Goal: Task Accomplishment & Management: Manage account settings

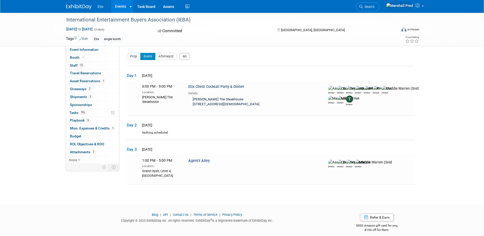
click at [78, 8] on img at bounding box center [78, 6] width 25 height 5
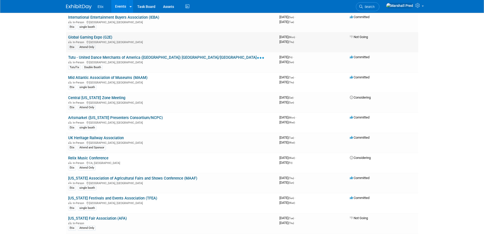
scroll to position [127, 0]
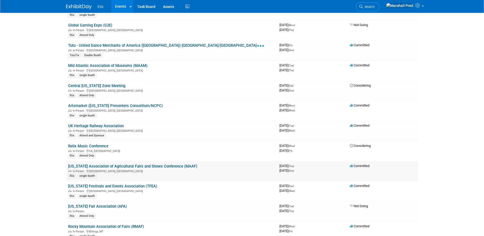
click at [121, 165] on link "[US_STATE] Association of Agricultural Fairs and Shows Conference (MAAF)" at bounding box center [132, 166] width 129 height 5
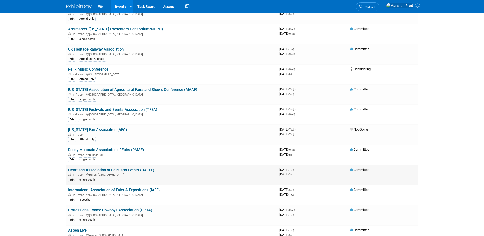
scroll to position [229, 0]
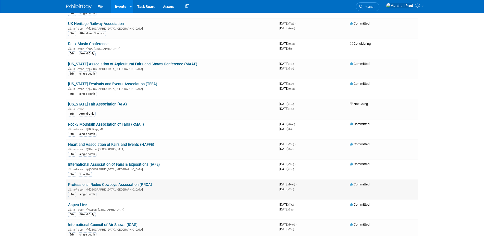
click at [110, 184] on link "Professional Rodeo Cowboys Association (PRCA)" at bounding box center [110, 184] width 84 height 5
click at [80, 204] on link "Aspen Live" at bounding box center [77, 204] width 19 height 5
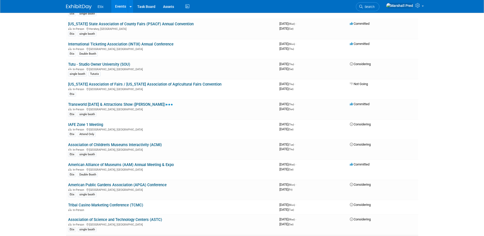
scroll to position [723, 0]
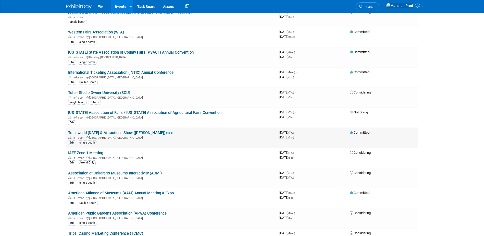
click at [142, 131] on link "Transworld Halloween & Attractions Show (HAAS)" at bounding box center [120, 132] width 105 height 5
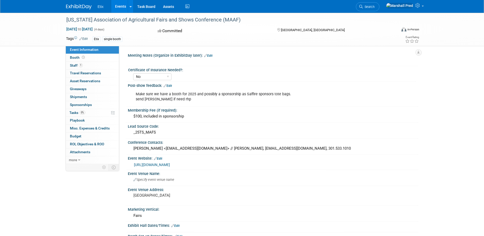
select select "No"
click at [74, 65] on span "Staff 1" at bounding box center [76, 65] width 13 height 4
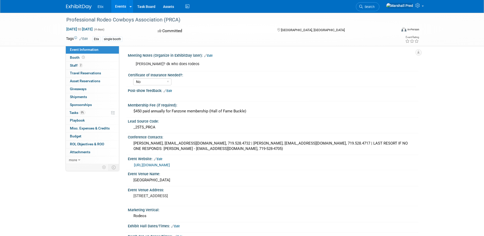
select select "No"
click at [72, 65] on span "Staff 2" at bounding box center [76, 65] width 13 height 4
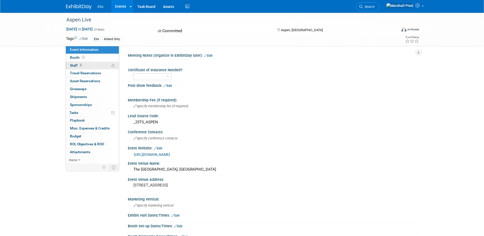
click at [76, 64] on span "Staff 2" at bounding box center [76, 65] width 13 height 4
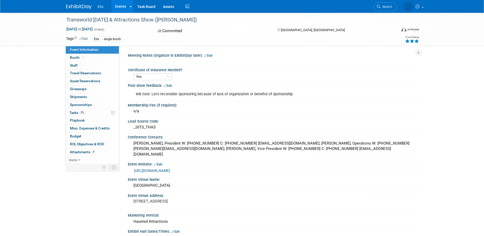
select select "Yes"
click at [77, 67] on link "0 Staff 0" at bounding box center [92, 66] width 53 height 8
